Goal: Task Accomplishment & Management: Manage account settings

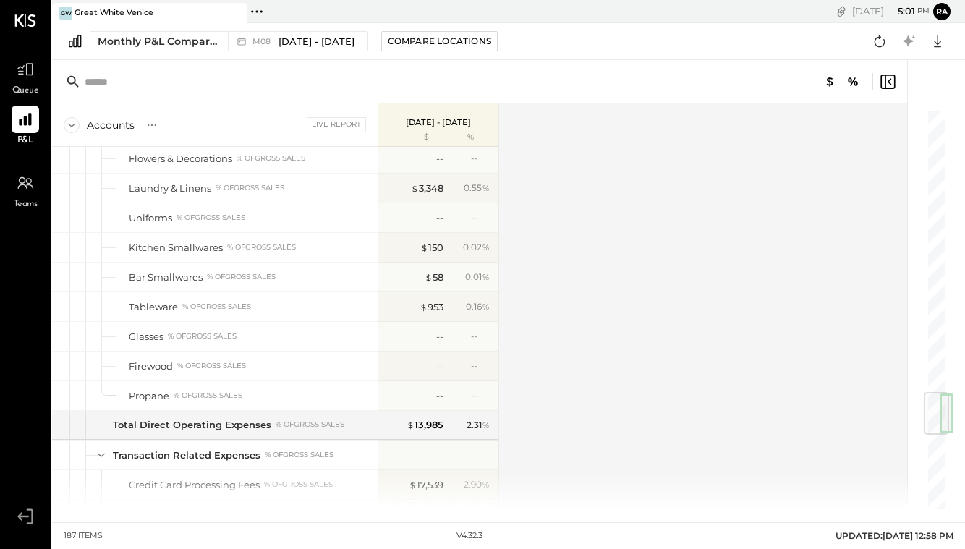
scroll to position [2399, 0]
drag, startPoint x: 0, startPoint y: 0, endPoint x: 438, endPoint y: 307, distance: 535.3
click at [438, 307] on div "$ 953" at bounding box center [431, 309] width 24 height 14
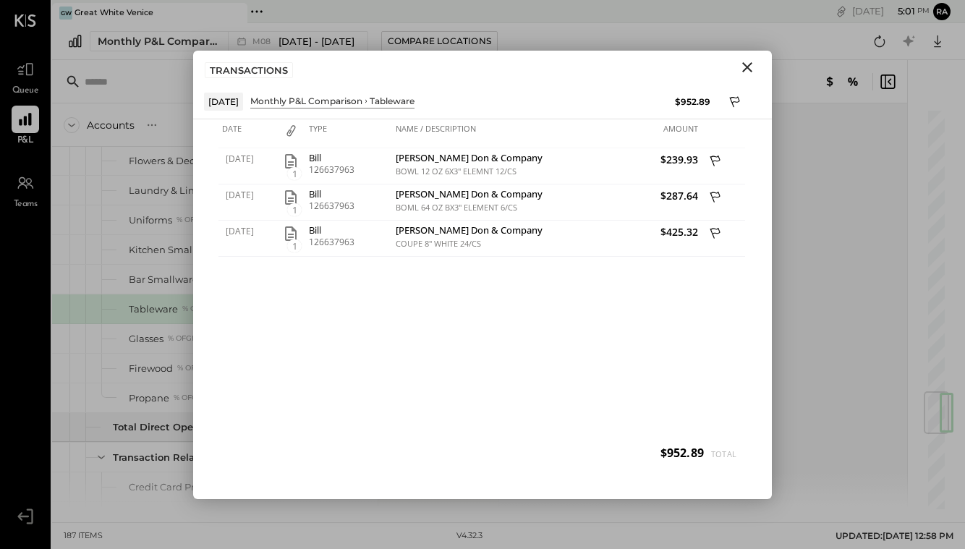
click at [290, 164] on icon "button" at bounding box center [291, 161] width 12 height 14
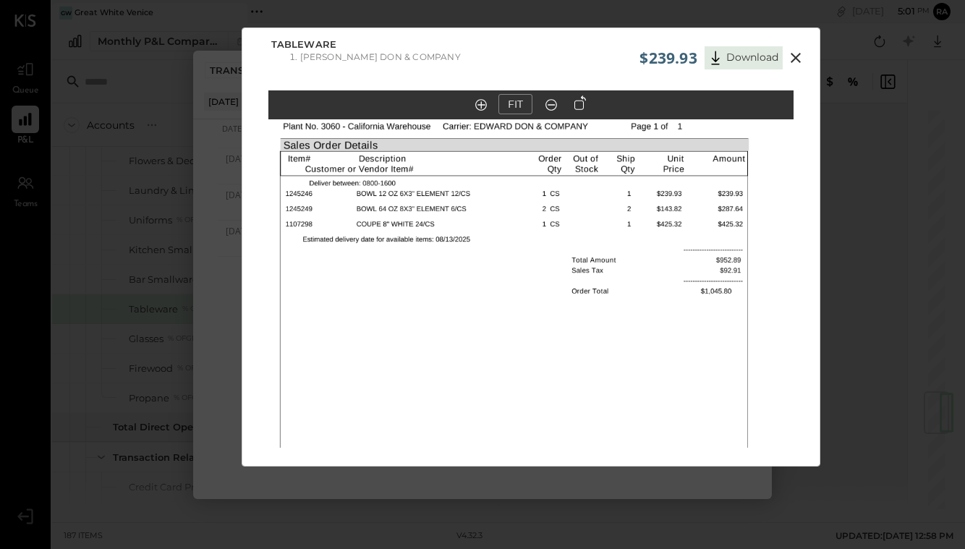
drag, startPoint x: 794, startPoint y: 58, endPoint x: 12, endPoint y: -11, distance: 784.8
click at [794, 58] on icon at bounding box center [795, 58] width 10 height 10
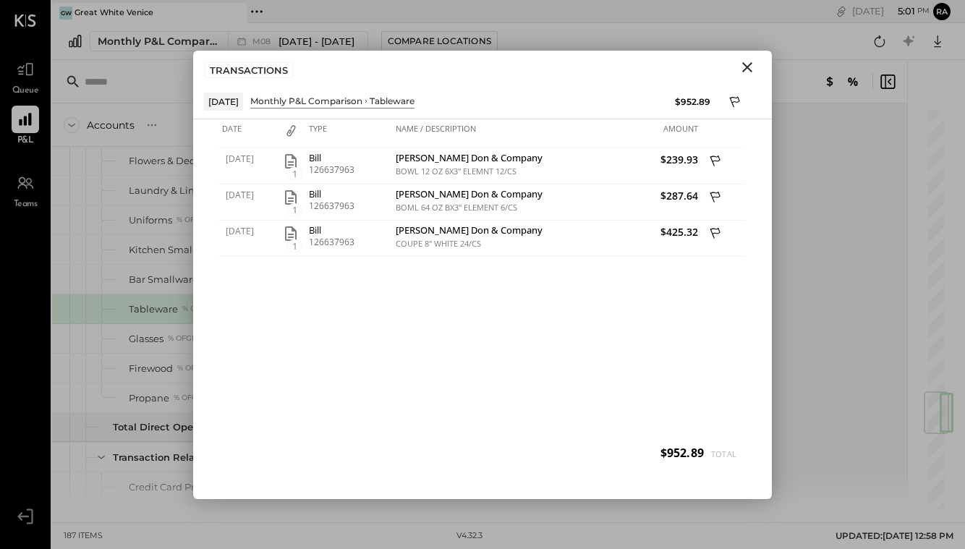
drag, startPoint x: 12, startPoint y: -11, endPoint x: 748, endPoint y: 62, distance: 739.1
click at [748, 62] on icon "Close" at bounding box center [746, 67] width 17 height 17
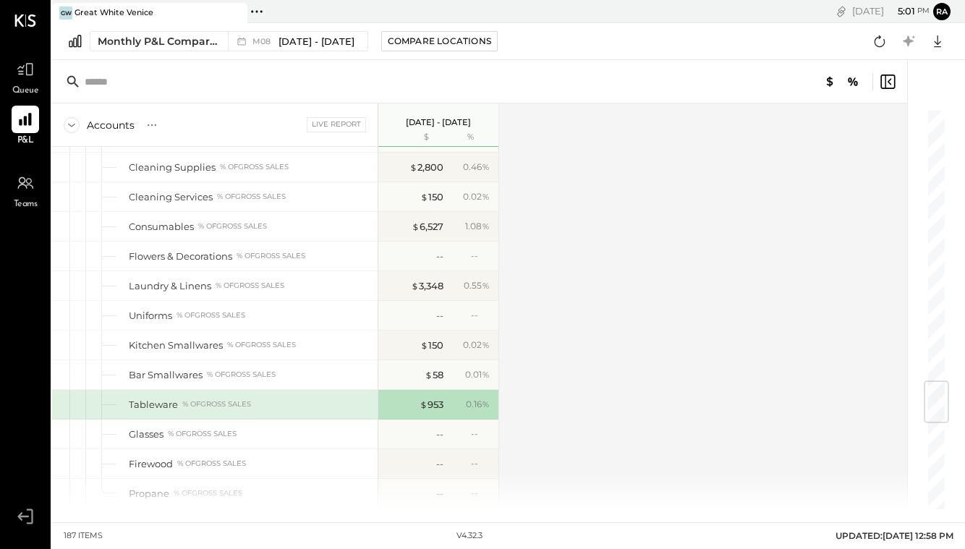
scroll to position [2303, 0]
drag, startPoint x: 748, startPoint y: 62, endPoint x: 429, endPoint y: 289, distance: 391.1
click at [429, 289] on div "$ 3,348" at bounding box center [427, 286] width 33 height 14
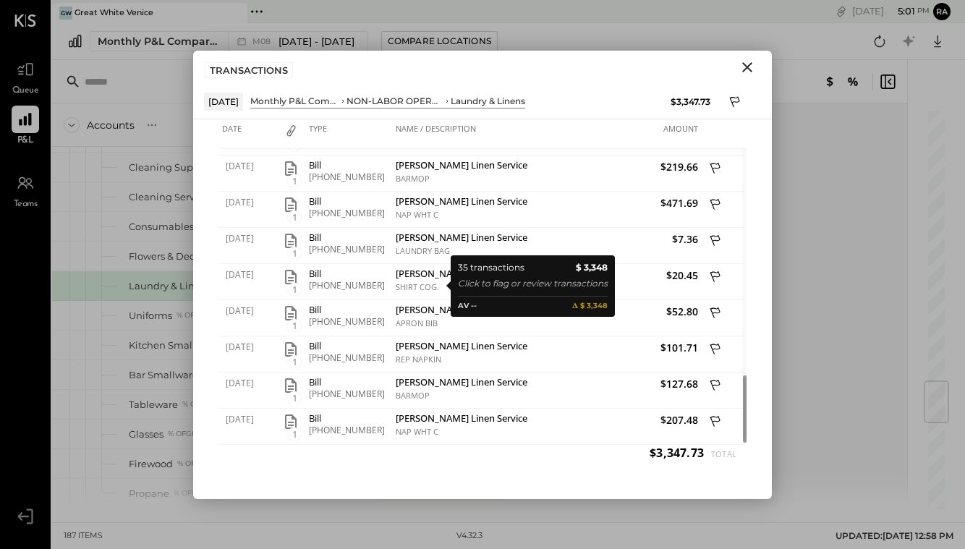
click at [735, 100] on icon at bounding box center [735, 103] width 13 height 17
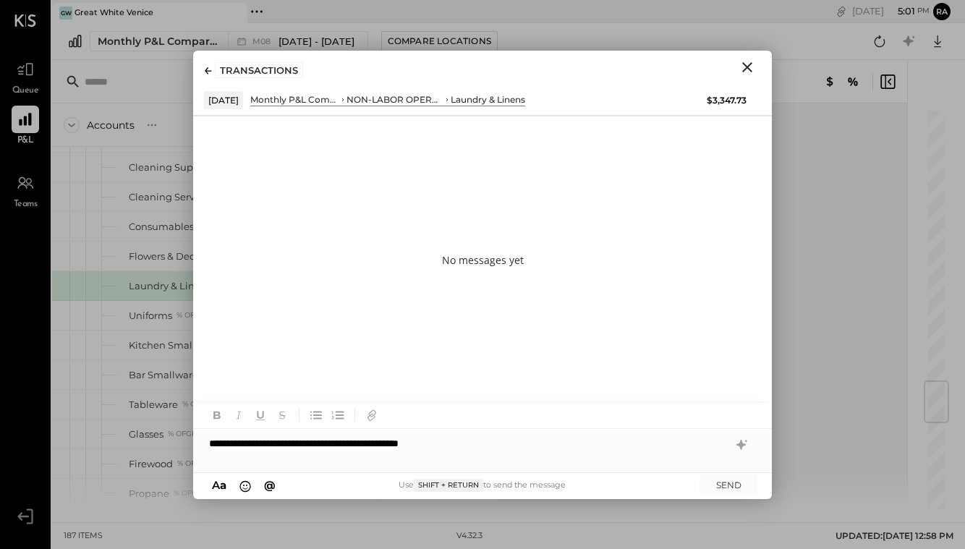
click at [750, 68] on icon "Close" at bounding box center [746, 67] width 17 height 17
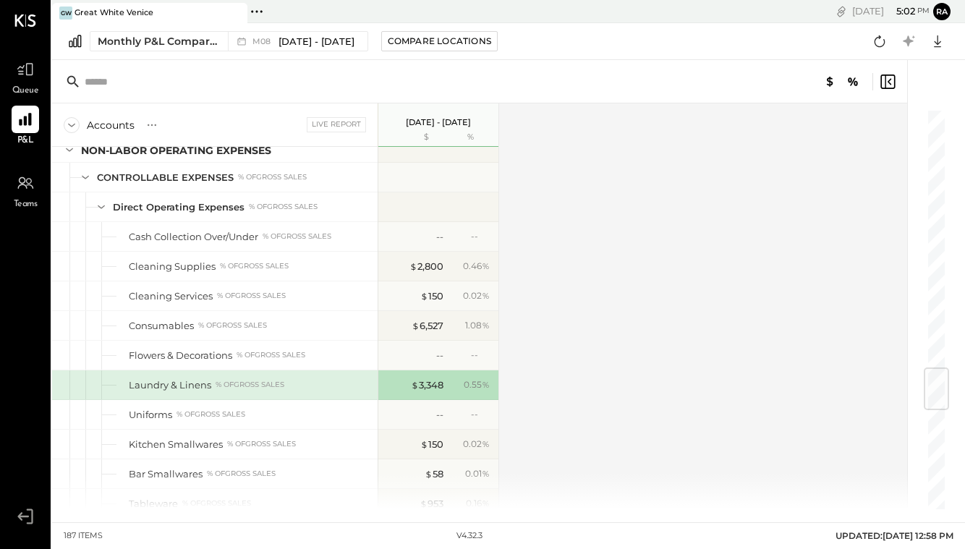
scroll to position [2192, 0]
